Goal: Find specific page/section: Find specific page/section

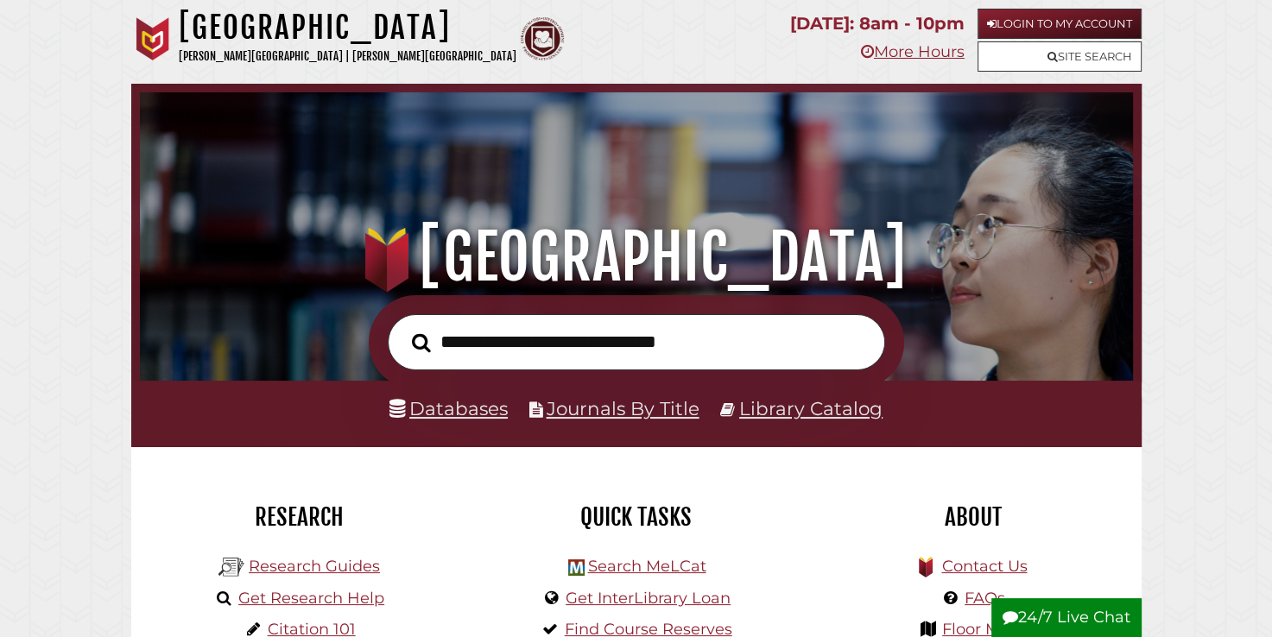
scroll to position [328, 984]
click at [425, 405] on link "Databases" at bounding box center [448, 408] width 118 height 22
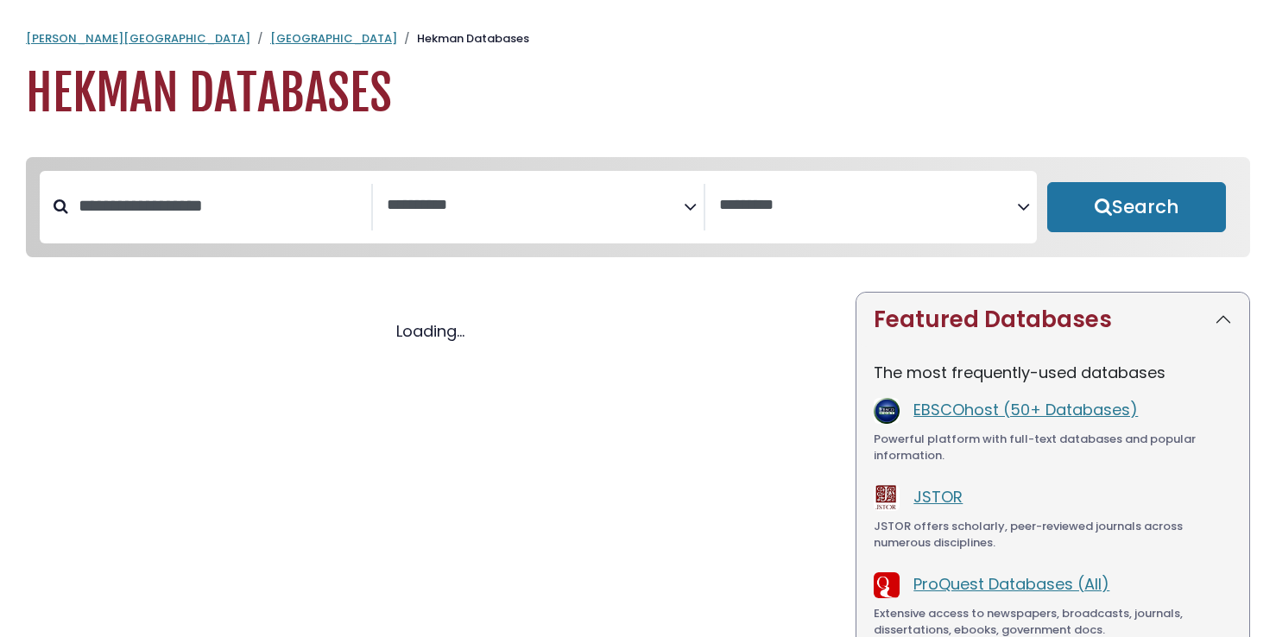
select select "Database Subject Filter"
select select "Database Vendors Filter"
select select "Database Subject Filter"
select select "Database Vendors Filter"
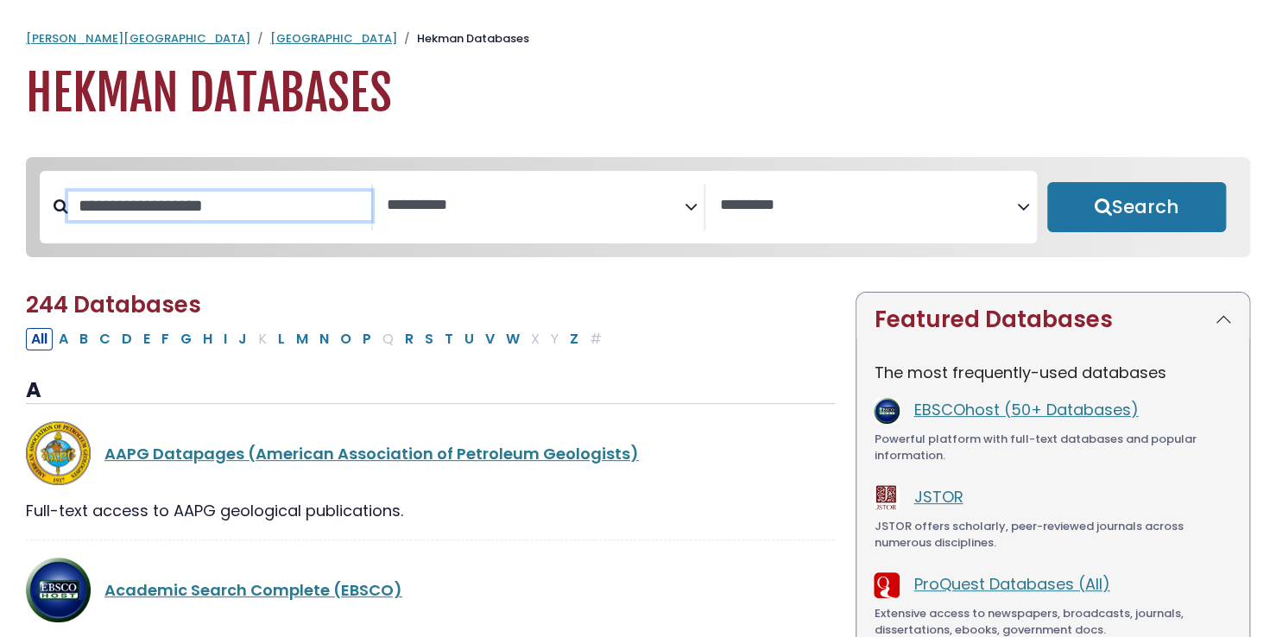
click at [252, 204] on input "Search database by title or keyword" at bounding box center [219, 206] width 303 height 28
click at [545, 184] on span "Search filters" at bounding box center [536, 207] width 298 height 47
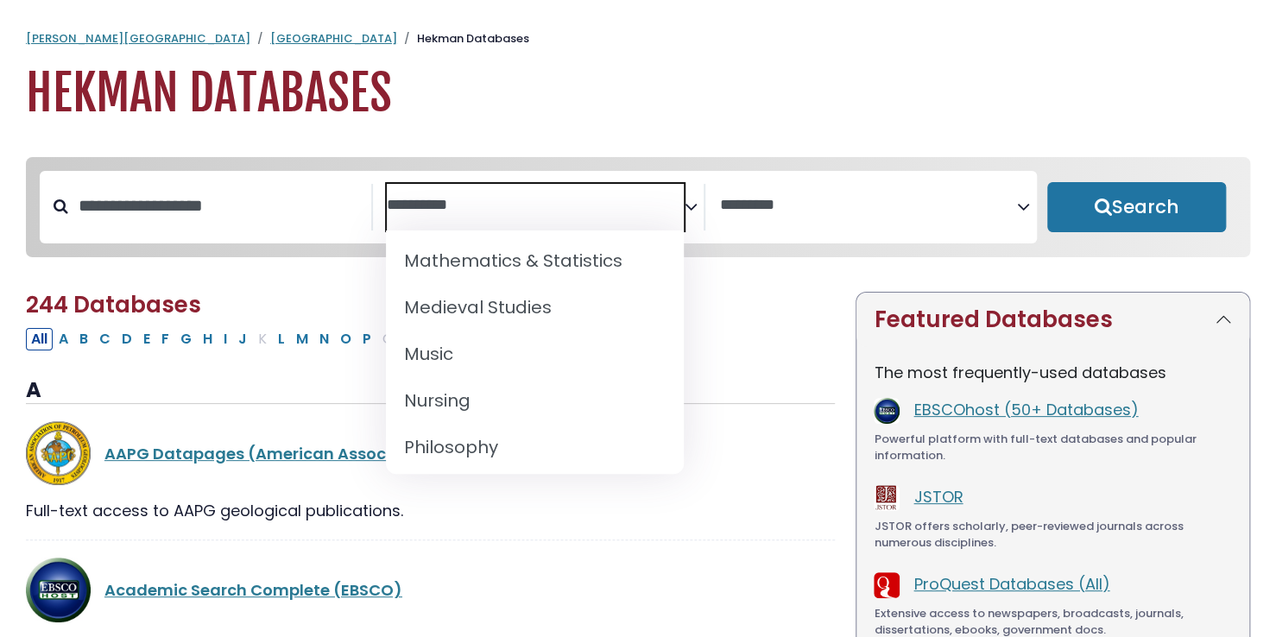
scroll to position [1263, 0]
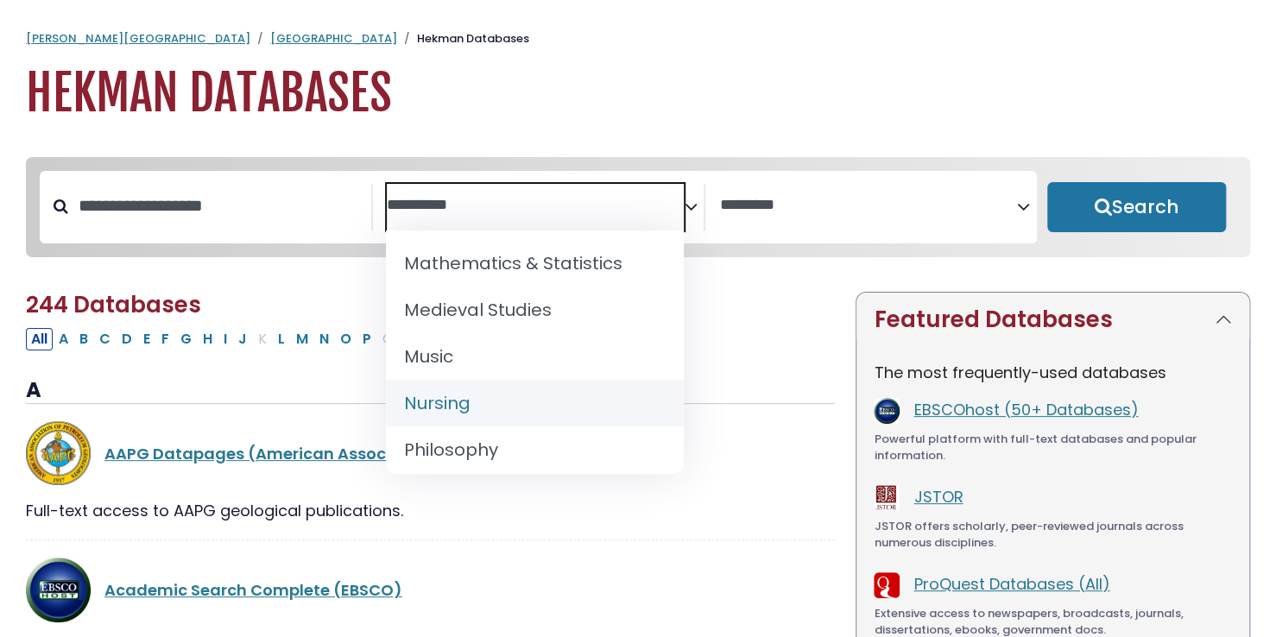
select select "*****"
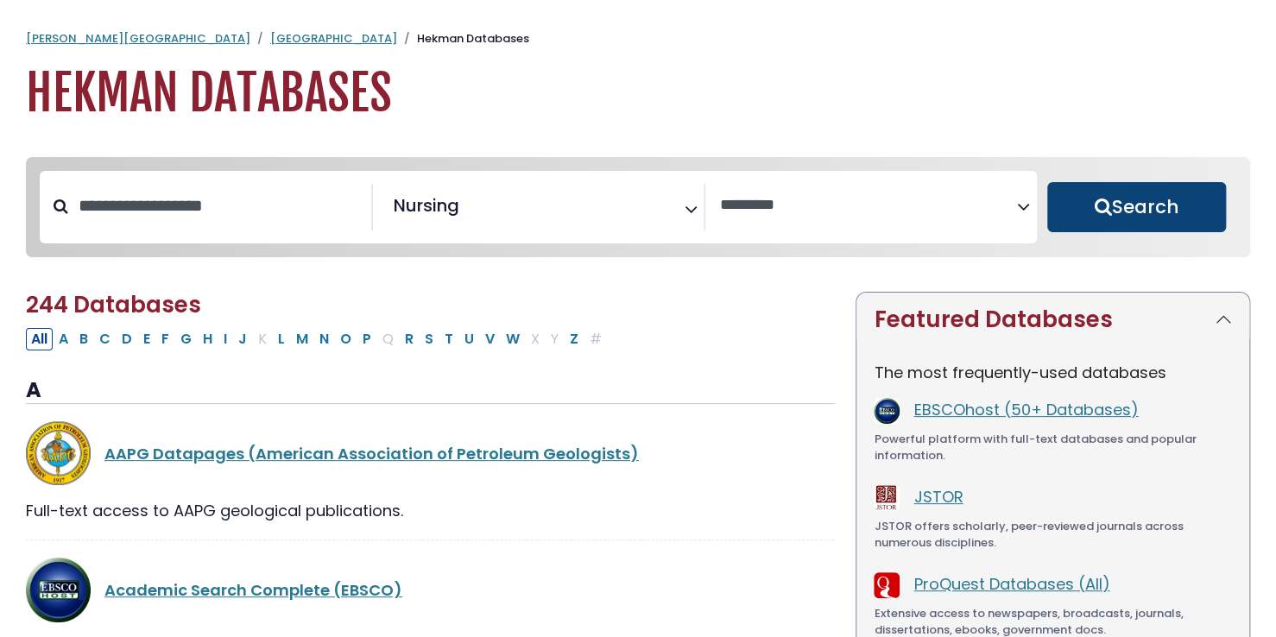
click at [1111, 209] on button "Search" at bounding box center [1136, 207] width 179 height 50
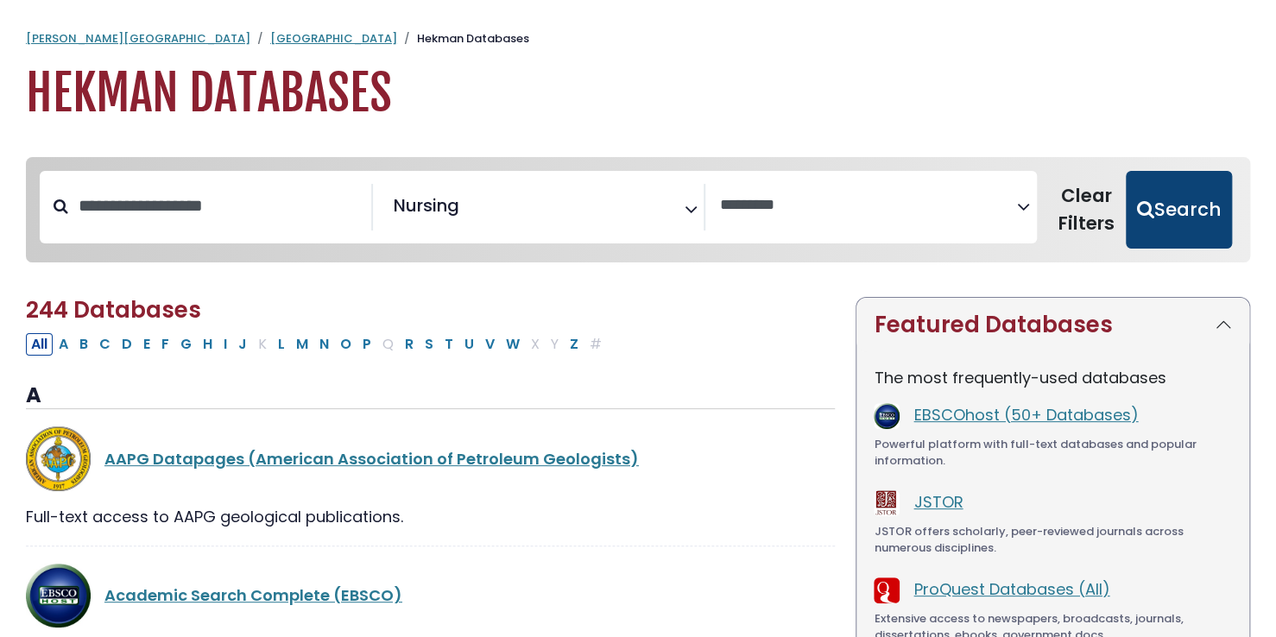
select select "Database Vendors Filter"
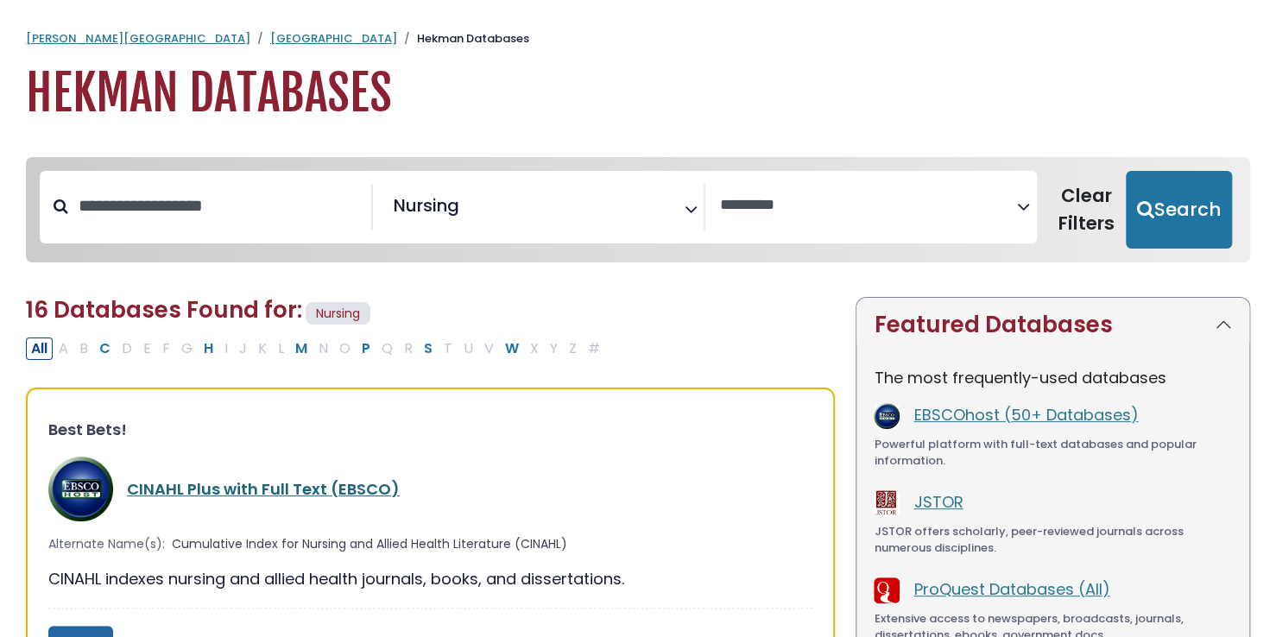
click at [224, 493] on link "CINAHL Plus with Full Text (EBSCO)" at bounding box center [263, 489] width 273 height 22
